Goal: Task Accomplishment & Management: Use online tool/utility

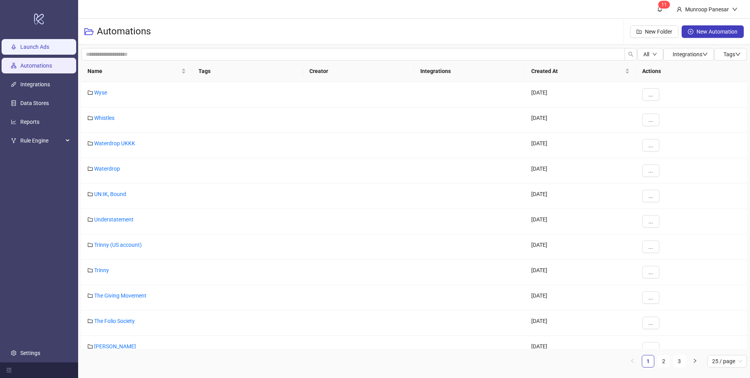
click at [49, 49] on link "Launch Ads" at bounding box center [34, 47] width 29 height 6
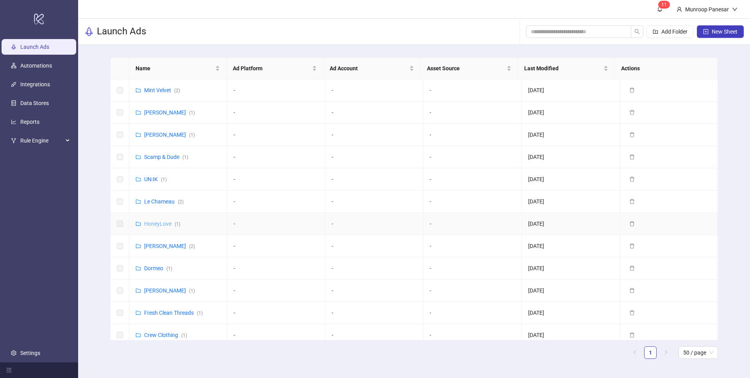
click at [164, 222] on link "HoneyLove ( 1 )" at bounding box center [162, 224] width 36 height 6
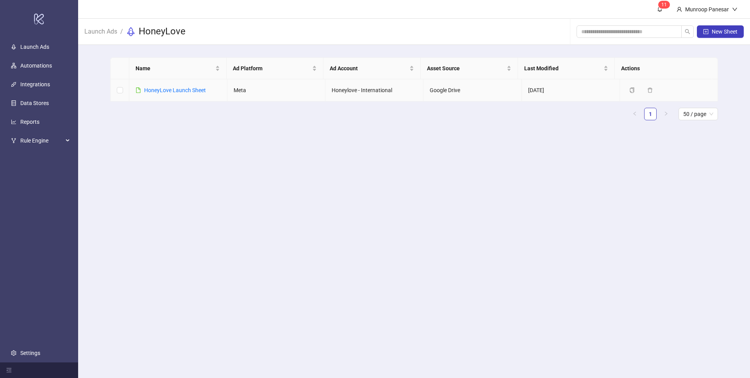
click at [192, 84] on td "HoneyLove Launch Sheet" at bounding box center [178, 90] width 98 height 22
click at [193, 88] on link "HoneyLove Launch Sheet" at bounding box center [175, 90] width 62 height 6
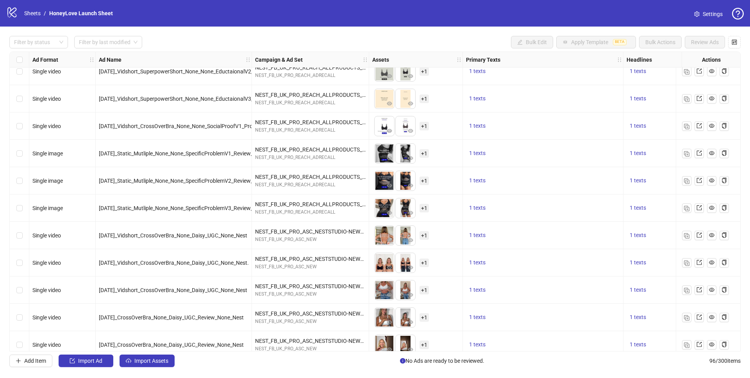
scroll to position [2345, 0]
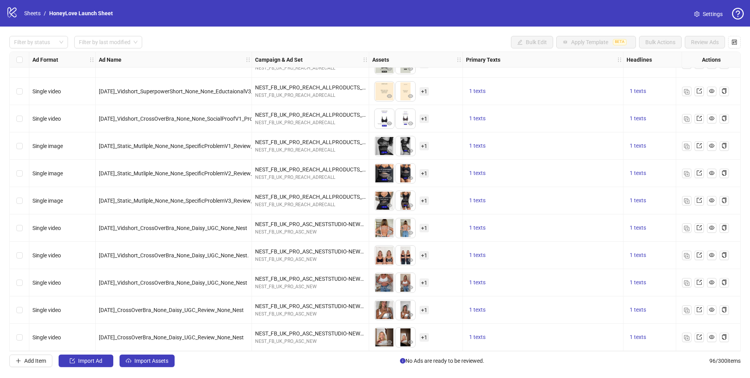
click at [23, 278] on div "Select row 94" at bounding box center [20, 282] width 20 height 27
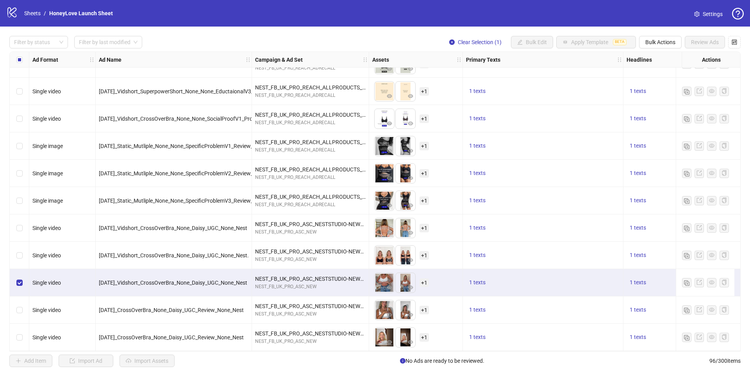
click at [24, 334] on div "Select row 96" at bounding box center [20, 337] width 20 height 27
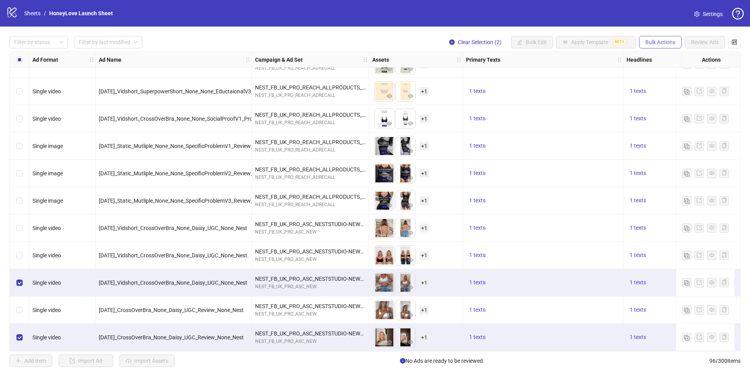
click at [645, 45] on span "Bulk Actions" at bounding box center [660, 42] width 30 height 6
click at [646, 86] on span "Duplicate with assets" at bounding box center [672, 83] width 54 height 9
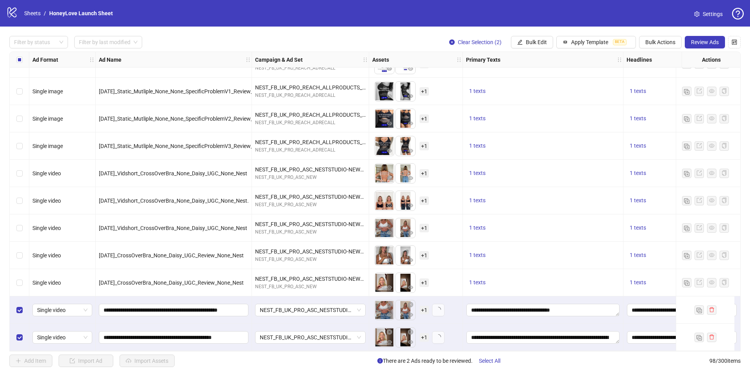
scroll to position [2400, 0]
click at [546, 42] on button "Bulk Edit" at bounding box center [532, 42] width 42 height 13
click at [530, 81] on span "Campaign & Ad Set" at bounding box center [539, 83] width 46 height 9
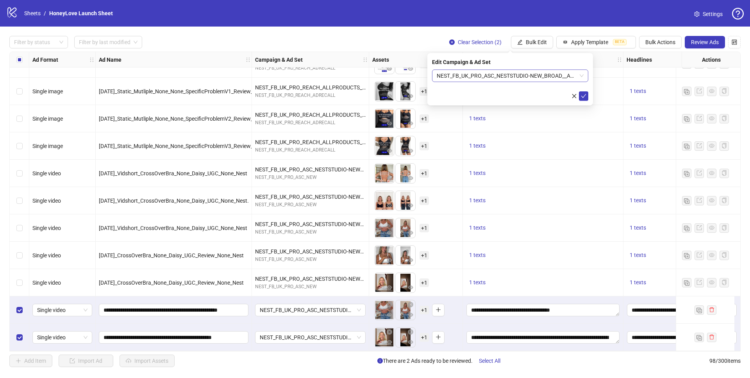
click at [463, 75] on span "NEST_FB_UK_PRO_ASC_NESTSTUDIO-NEW_BROAD__A+_ALLG__29082025" at bounding box center [510, 76] width 147 height 12
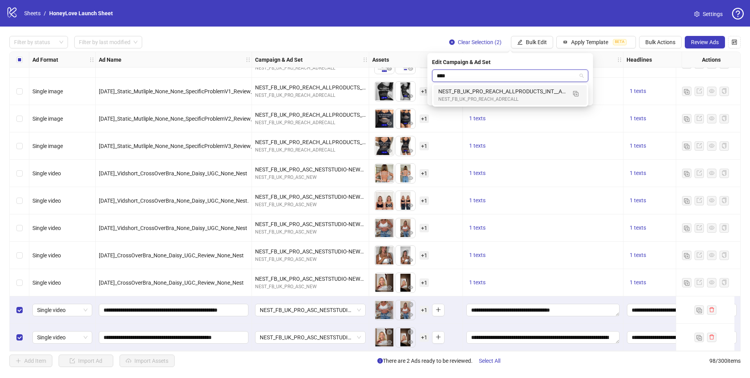
type input "*****"
click at [518, 89] on div "NEST_FB_UK_PRO_REACH_ALLPRODUCTS_INT__A+_F_18+_06082025" at bounding box center [502, 91] width 128 height 9
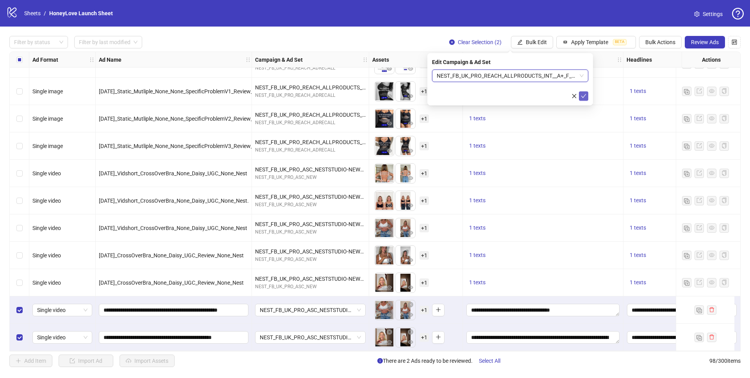
click at [581, 94] on icon "check" at bounding box center [583, 95] width 5 height 5
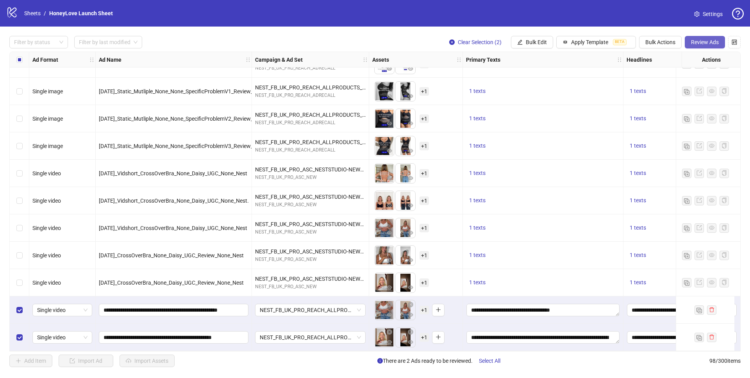
click at [715, 47] on button "Review Ads" at bounding box center [705, 42] width 40 height 13
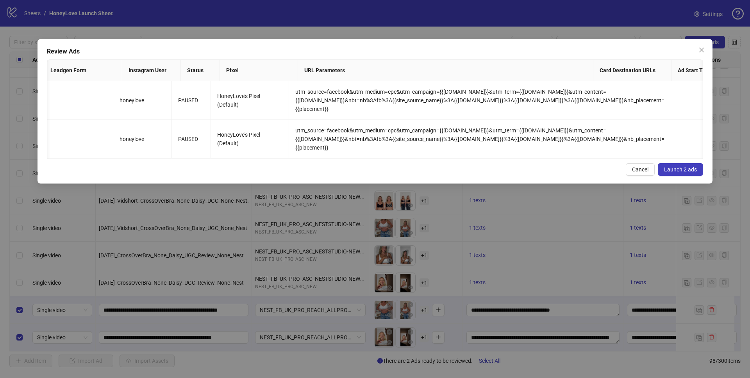
scroll to position [0, 1199]
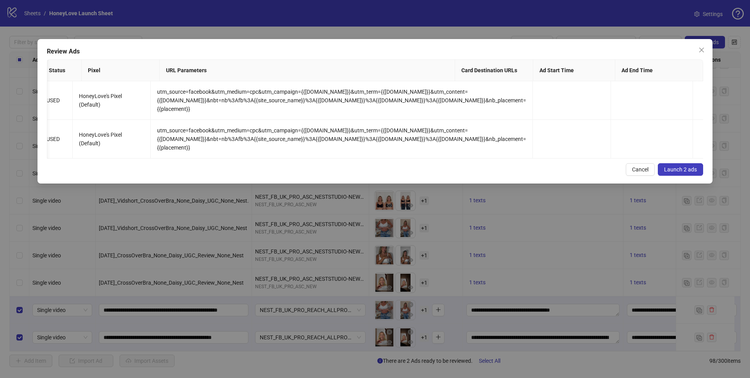
click at [681, 173] on span "Launch 2 ads" at bounding box center [680, 169] width 33 height 6
